Goal: Task Accomplishment & Management: Manage account settings

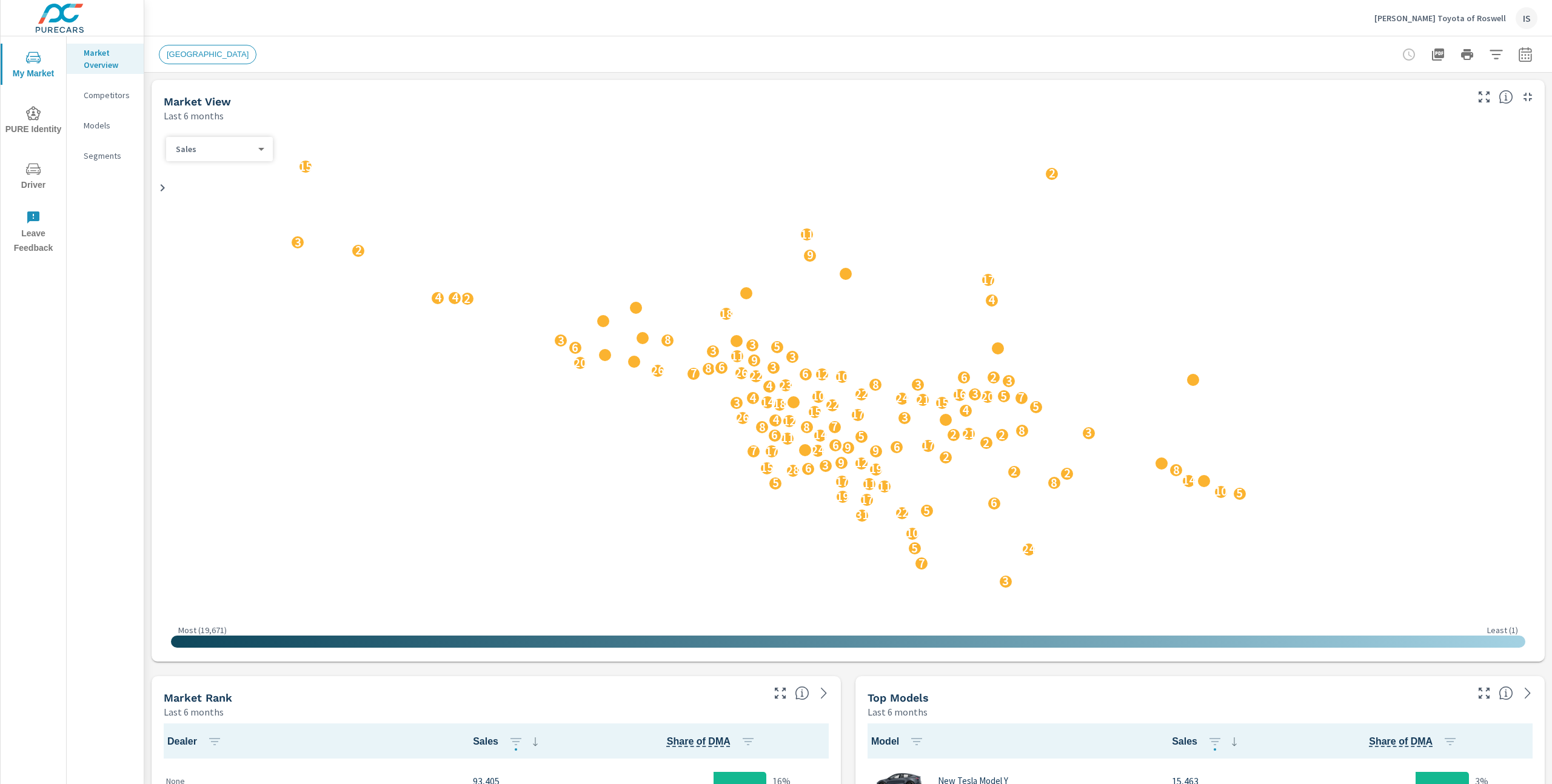
scroll to position [8, 0]
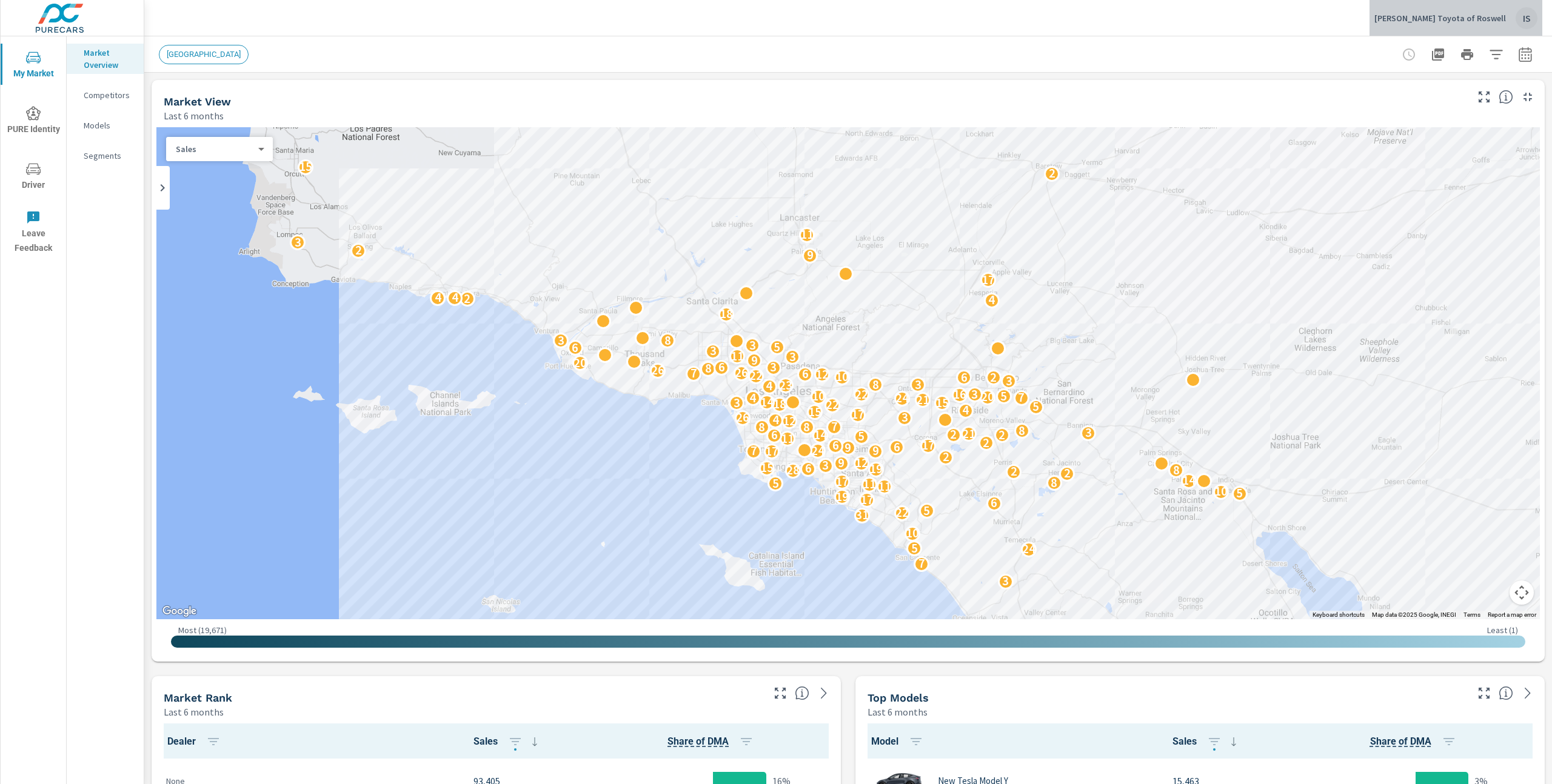
click at [1522, 17] on div "IS" at bounding box center [1526, 18] width 22 height 22
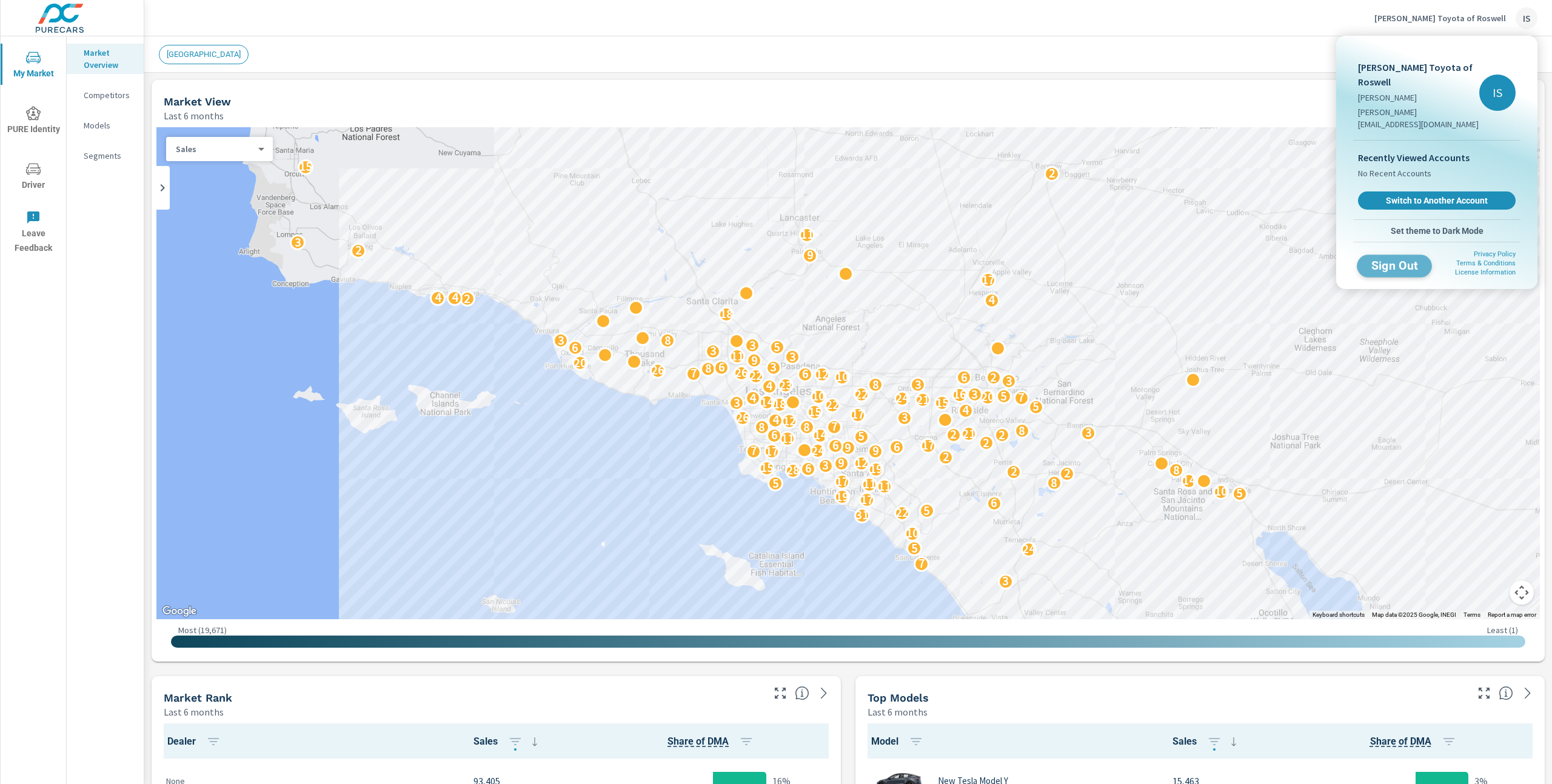
click at [1400, 260] on span "Sign Out" at bounding box center [1394, 266] width 55 height 11
